Goal: Information Seeking & Learning: Find specific page/section

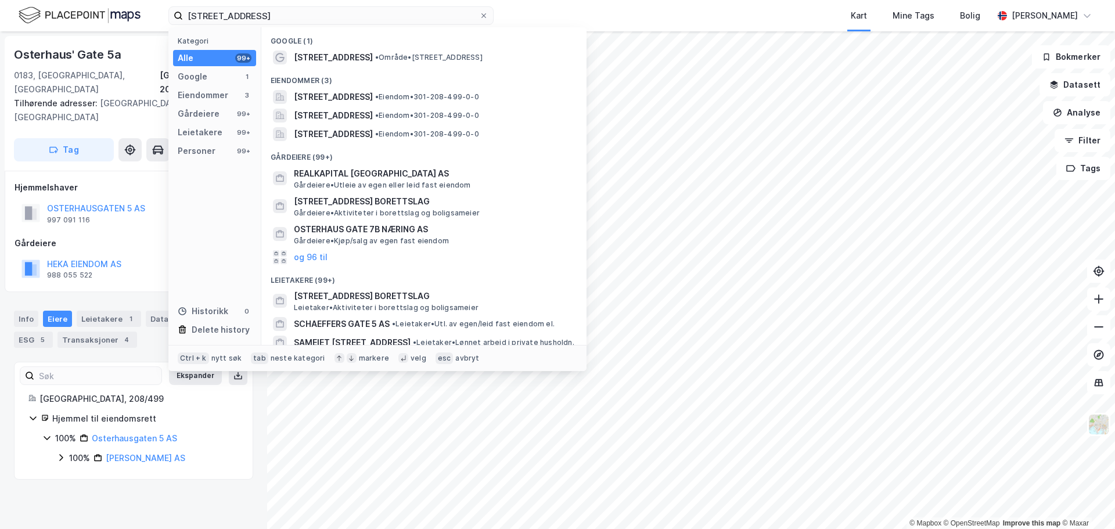
click at [174, 5] on div "[STREET_ADDRESS] Kategori Alle 99+ Google 1 Eiendommer 3 Gårdeiere 99+ Leietake…" at bounding box center [557, 15] width 1115 height 31
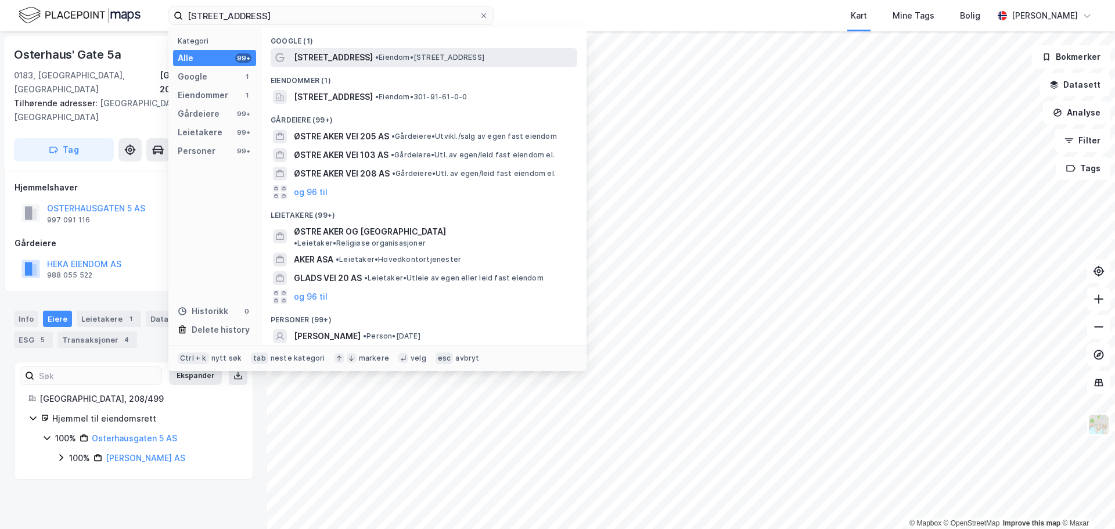
click at [367, 59] on span "[STREET_ADDRESS]" at bounding box center [333, 58] width 79 height 14
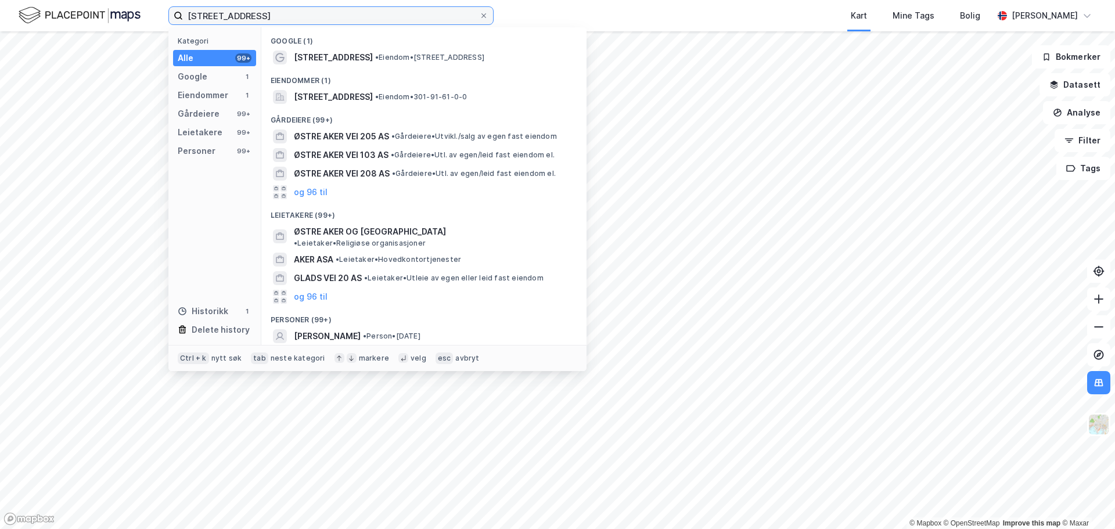
drag, startPoint x: 294, startPoint y: 20, endPoint x: 70, endPoint y: 13, distance: 224.8
click at [70, 13] on div "Østre Aker vei 203 Kategori Alle 99+ Google 1 Eiendommer 1 Gårdeiere 99+ Leieta…" at bounding box center [557, 15] width 1115 height 31
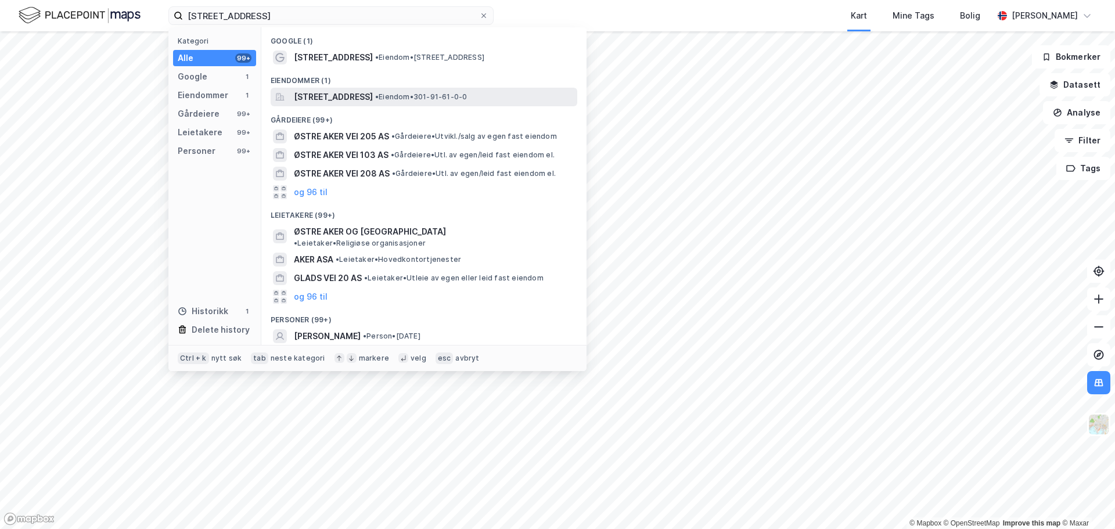
click at [337, 101] on span "[STREET_ADDRESS]" at bounding box center [333, 97] width 79 height 14
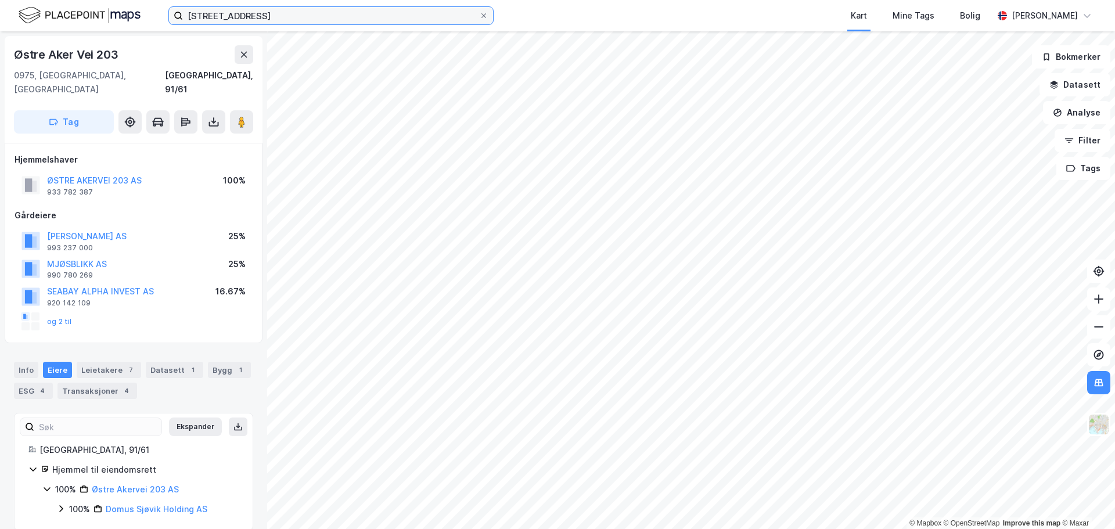
click at [282, 21] on input "[STREET_ADDRESS]" at bounding box center [331, 15] width 296 height 17
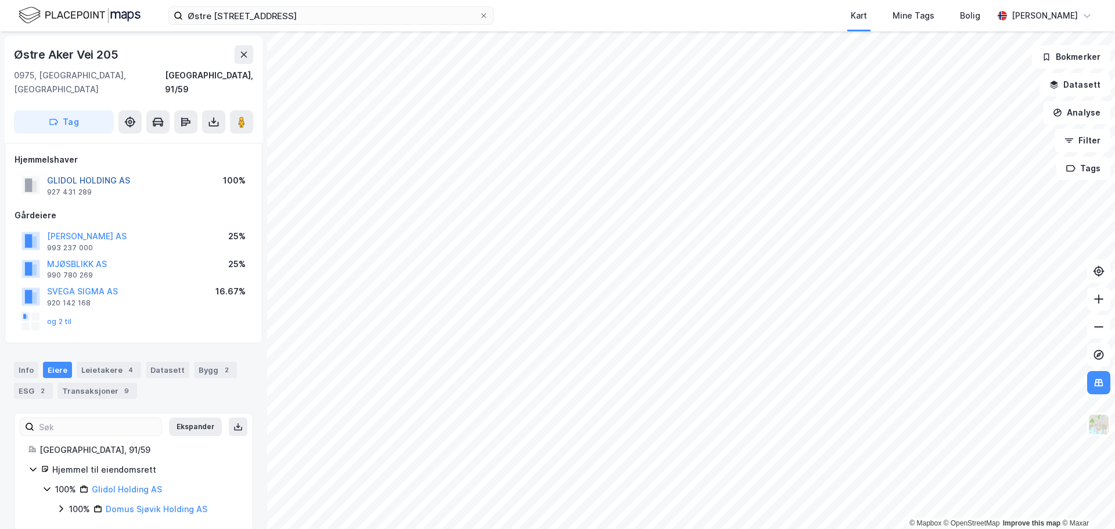
click at [0, 0] on button "GLIDOL HOLDING AS" at bounding box center [0, 0] width 0 height 0
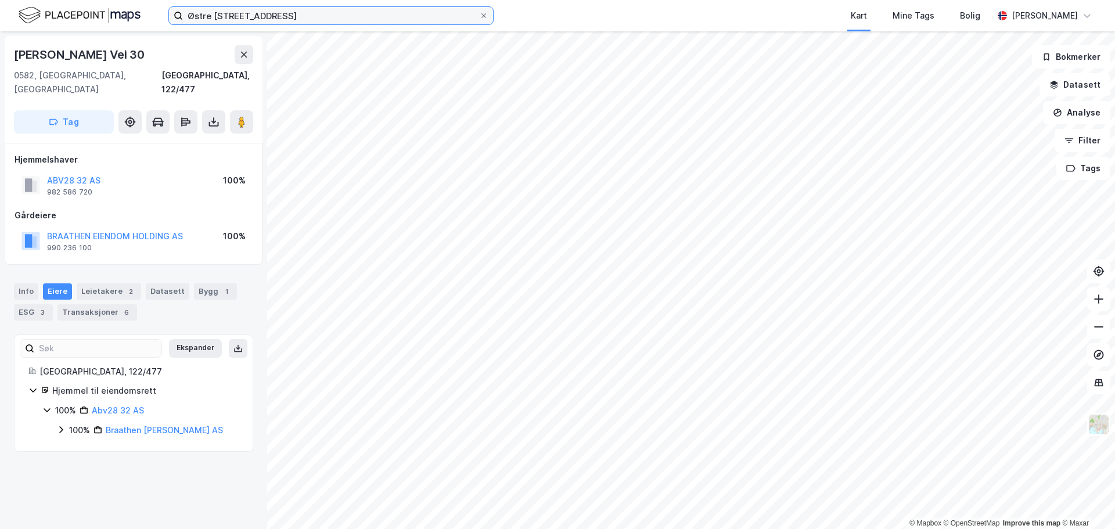
click at [341, 21] on input "Østre [STREET_ADDRESS]" at bounding box center [331, 15] width 296 height 17
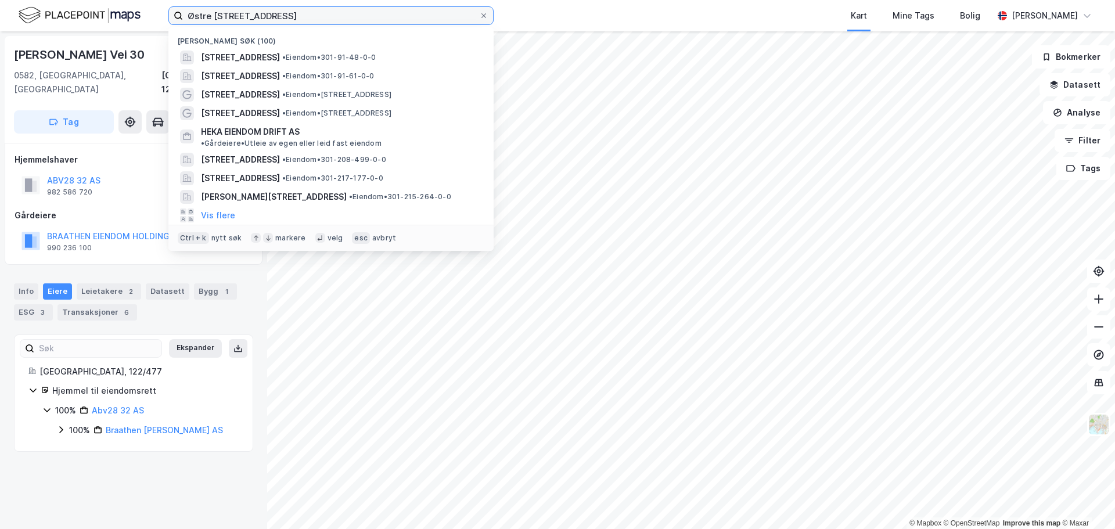
click at [341, 16] on input "Østre [STREET_ADDRESS]" at bounding box center [331, 15] width 296 height 17
paste input "[STREET_ADDRESS]"
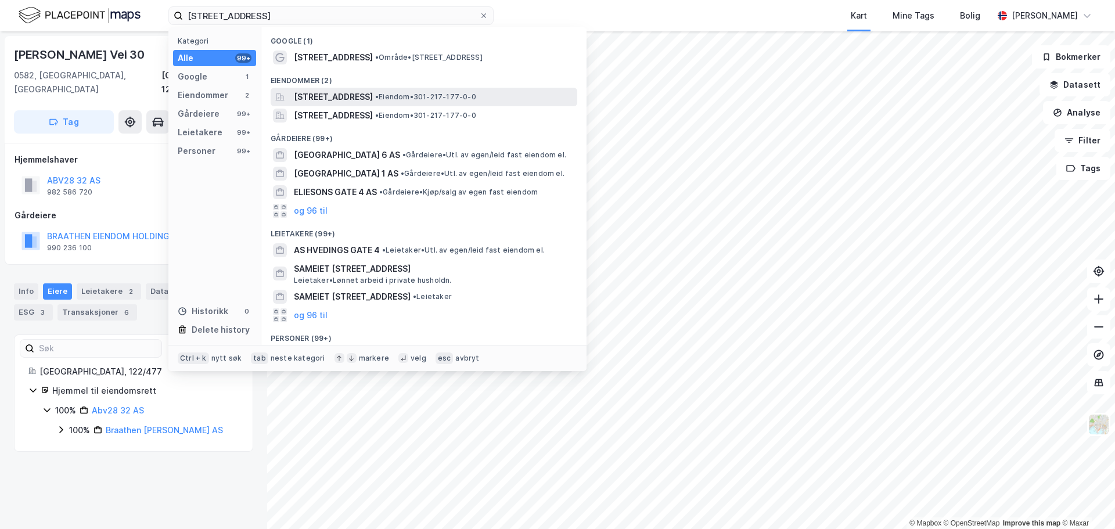
click at [359, 99] on span "[STREET_ADDRESS]" at bounding box center [333, 97] width 79 height 14
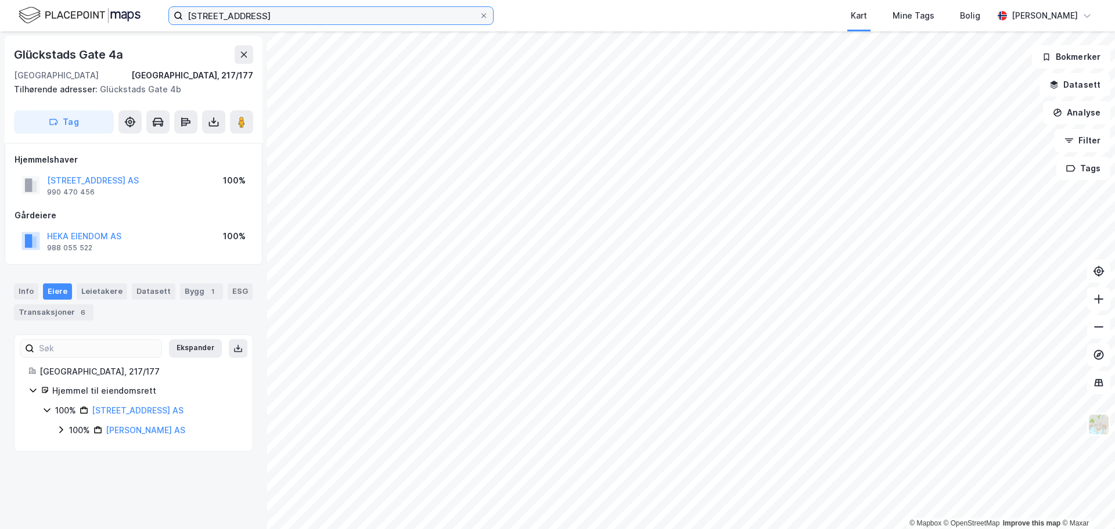
click at [324, 10] on input "[STREET_ADDRESS]" at bounding box center [331, 15] width 296 height 17
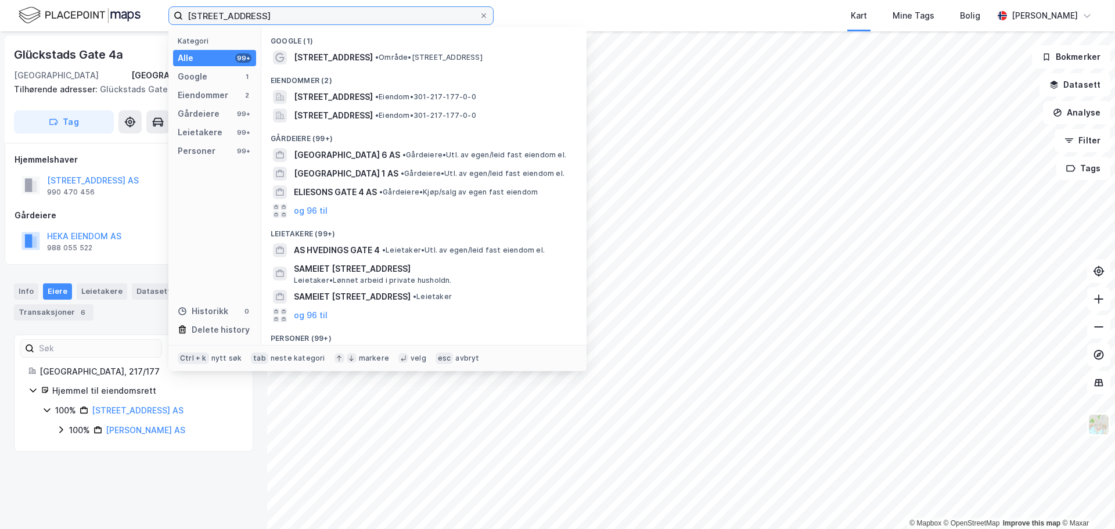
click at [323, 10] on input "[STREET_ADDRESS]" at bounding box center [331, 15] width 296 height 17
click at [321, 12] on input "[STREET_ADDRESS]" at bounding box center [331, 15] width 296 height 17
click at [316, 15] on input "[STREET_ADDRESS]" at bounding box center [331, 15] width 296 height 17
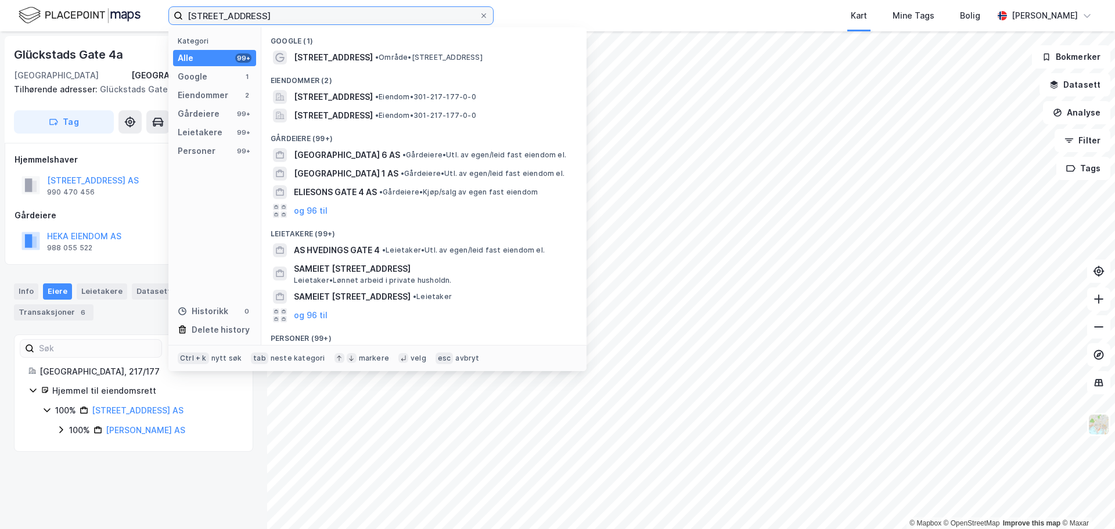
click at [316, 15] on input "[STREET_ADDRESS]" at bounding box center [331, 15] width 296 height 17
paste input "[STREET_ADDRESS]"
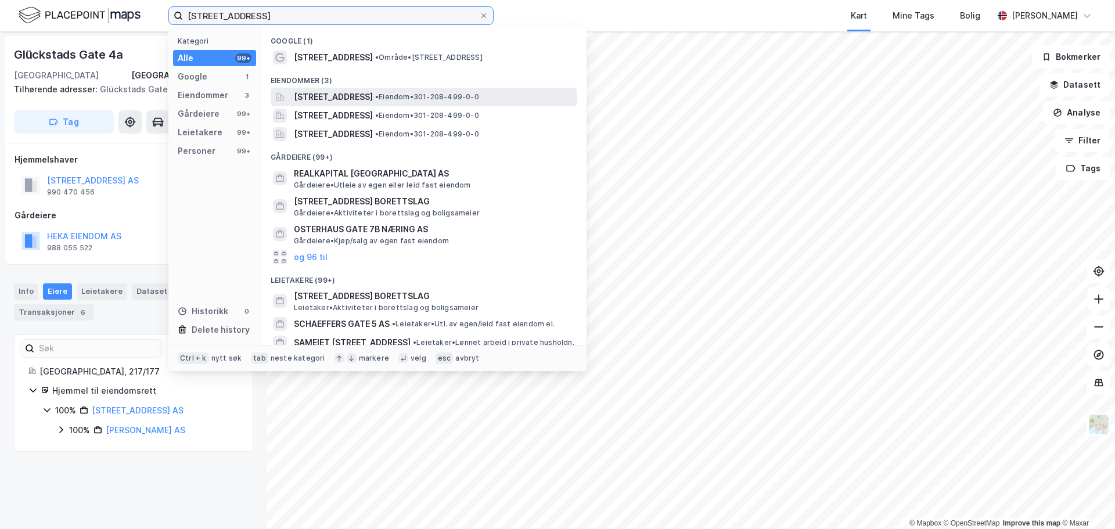
type input "[STREET_ADDRESS]"
click at [351, 92] on span "[STREET_ADDRESS]" at bounding box center [333, 97] width 79 height 14
